Goal: Find specific page/section: Find specific page/section

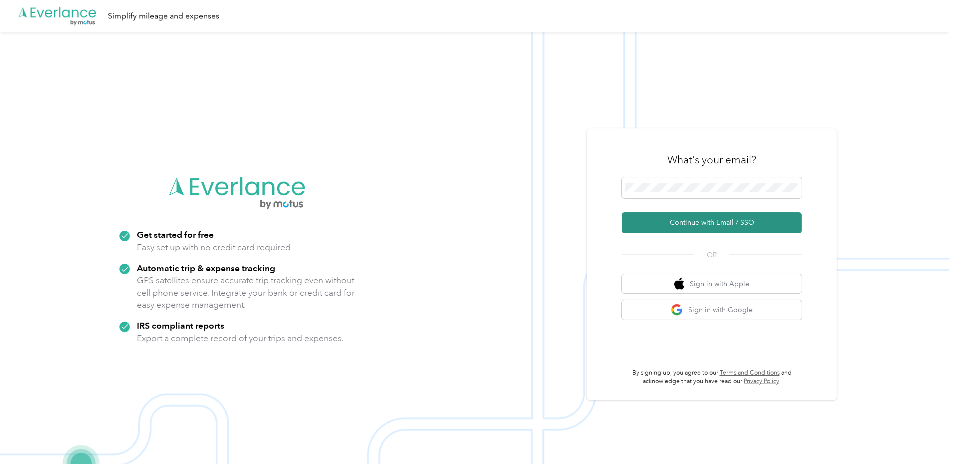
click at [705, 224] on button "Continue with Email / SSO" at bounding box center [712, 222] width 180 height 21
click at [690, 227] on button "Continue with Email / SSO" at bounding box center [712, 222] width 180 height 21
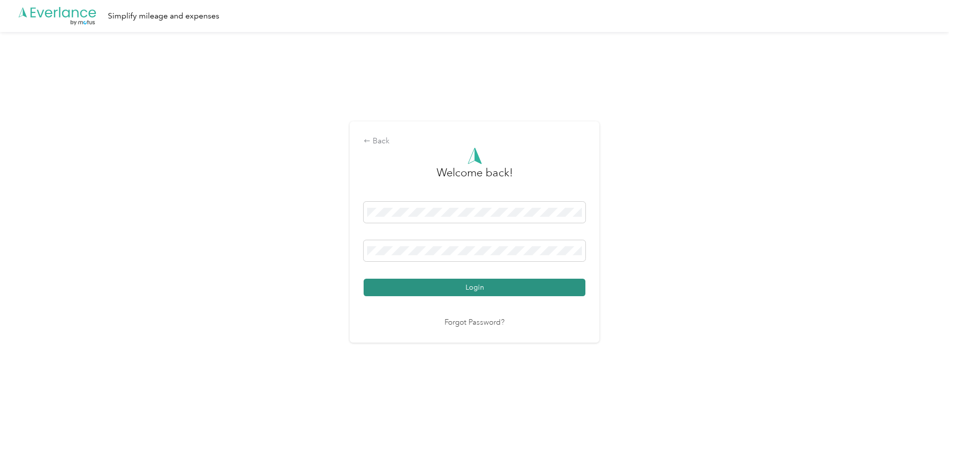
click at [502, 292] on button "Login" at bounding box center [475, 287] width 222 height 17
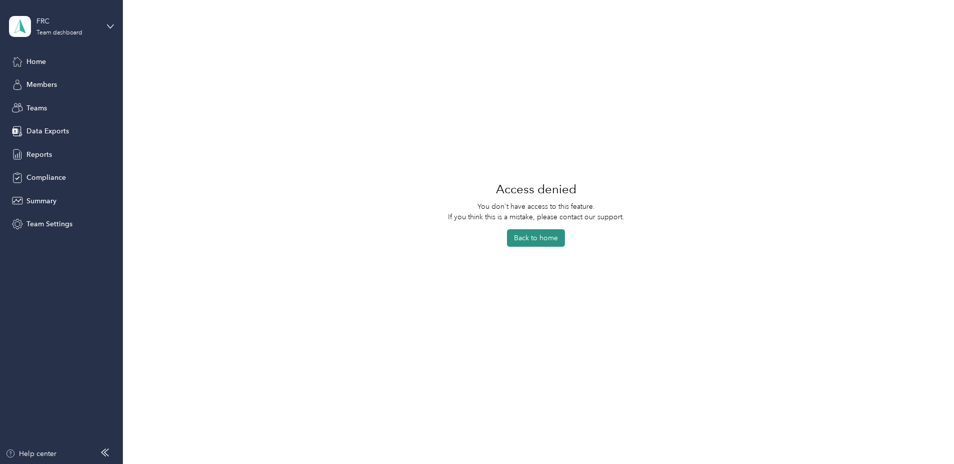
click at [515, 246] on button "Back to home" at bounding box center [536, 237] width 58 height 17
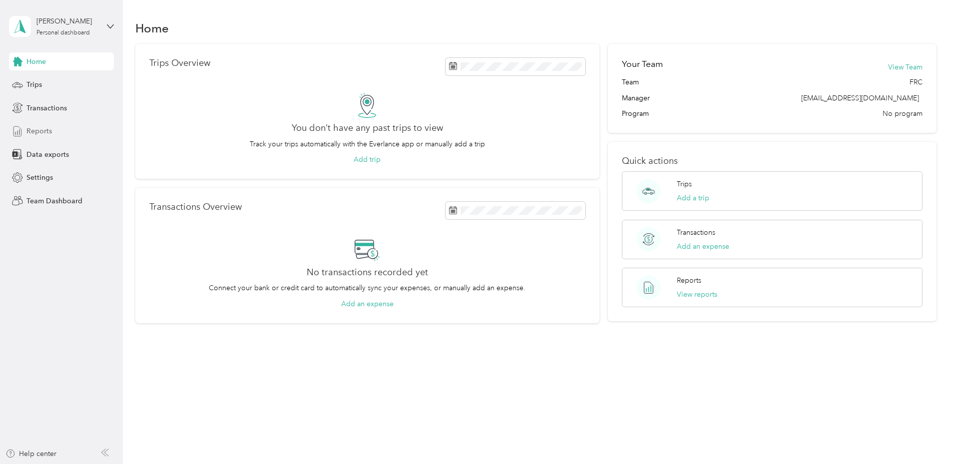
click at [37, 135] on span "Reports" at bounding box center [38, 131] width 25 height 10
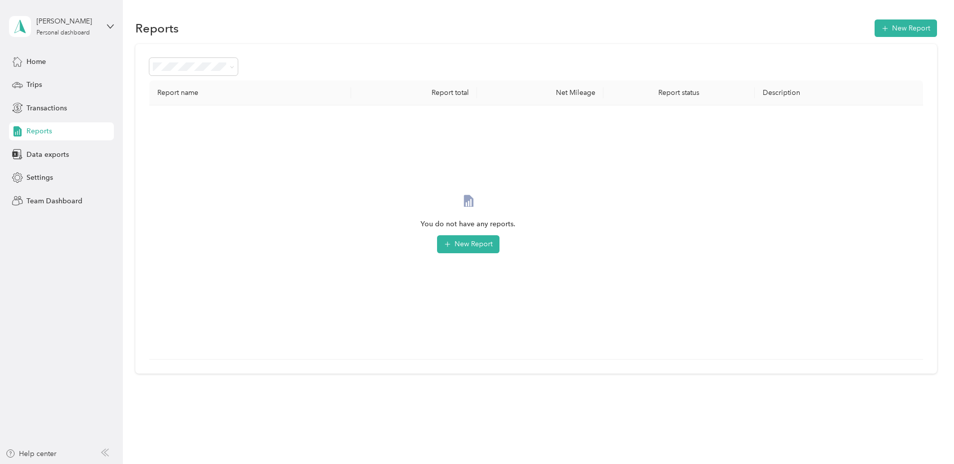
click at [53, 125] on div "Reports" at bounding box center [61, 131] width 105 height 18
click at [41, 69] on div "Home" at bounding box center [61, 61] width 105 height 18
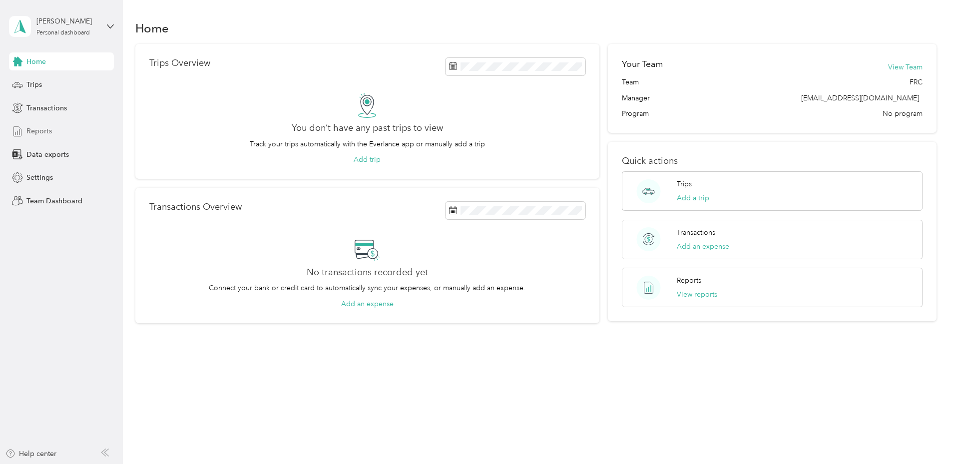
click at [40, 131] on span "Reports" at bounding box center [38, 131] width 25 height 10
